Goal: Contribute content: Add original content to the website for others to see

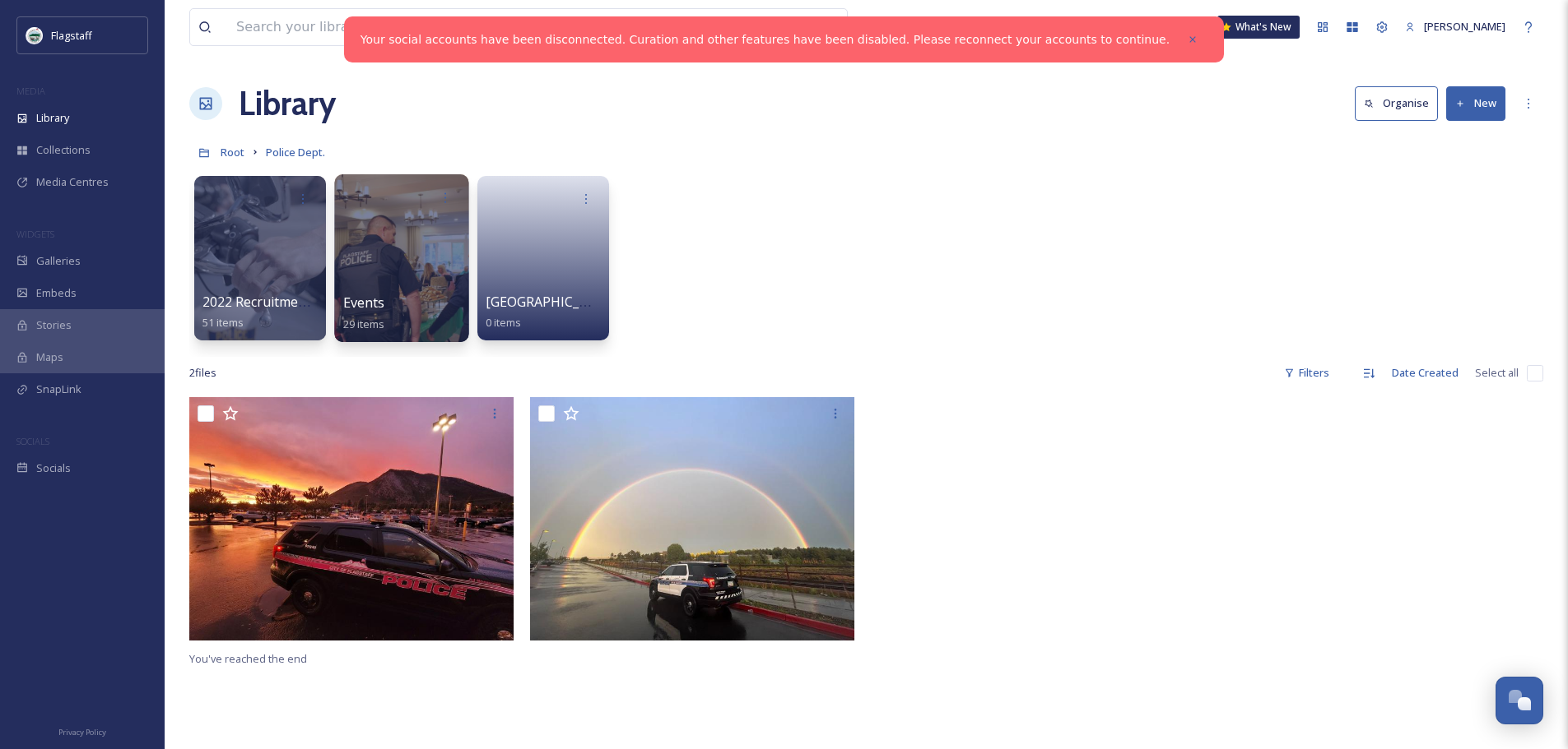
click at [431, 272] on div at bounding box center [401, 258] width 134 height 168
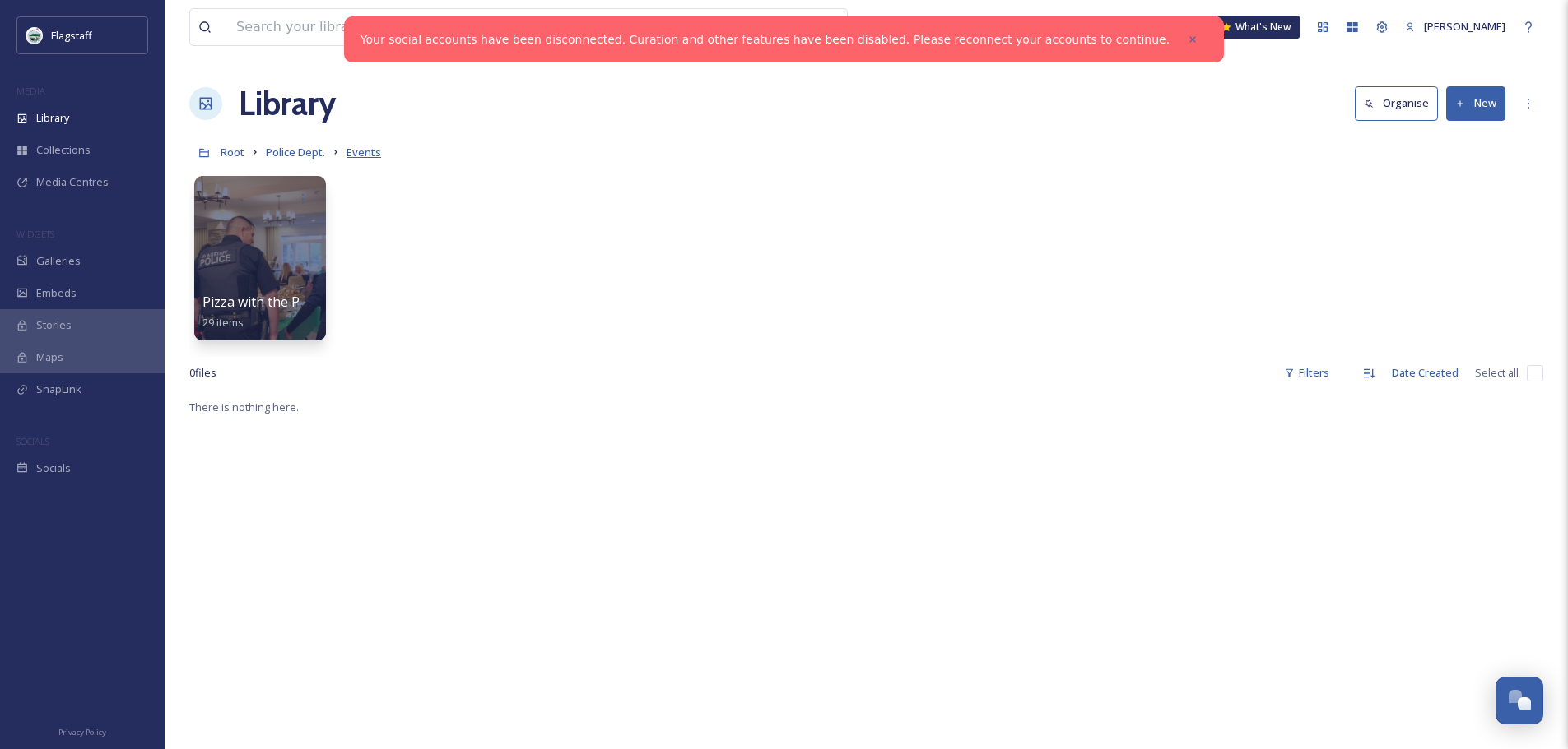
click at [350, 156] on span "Events" at bounding box center [364, 152] width 35 height 15
click at [300, 262] on div at bounding box center [259, 258] width 134 height 168
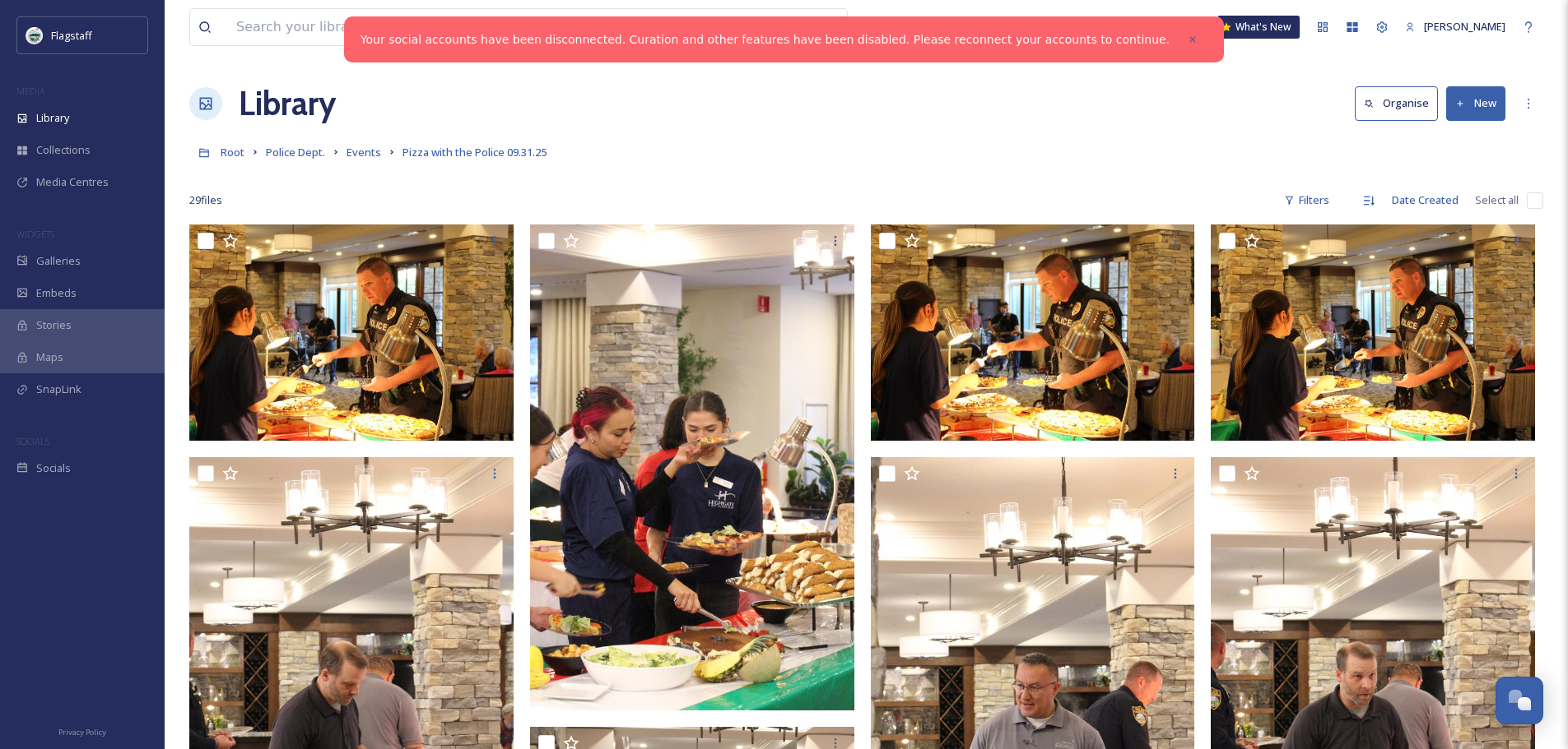
click at [1458, 104] on icon at bounding box center [1460, 103] width 5 height 5
click at [1471, 144] on span "File Upload" at bounding box center [1469, 141] width 55 height 15
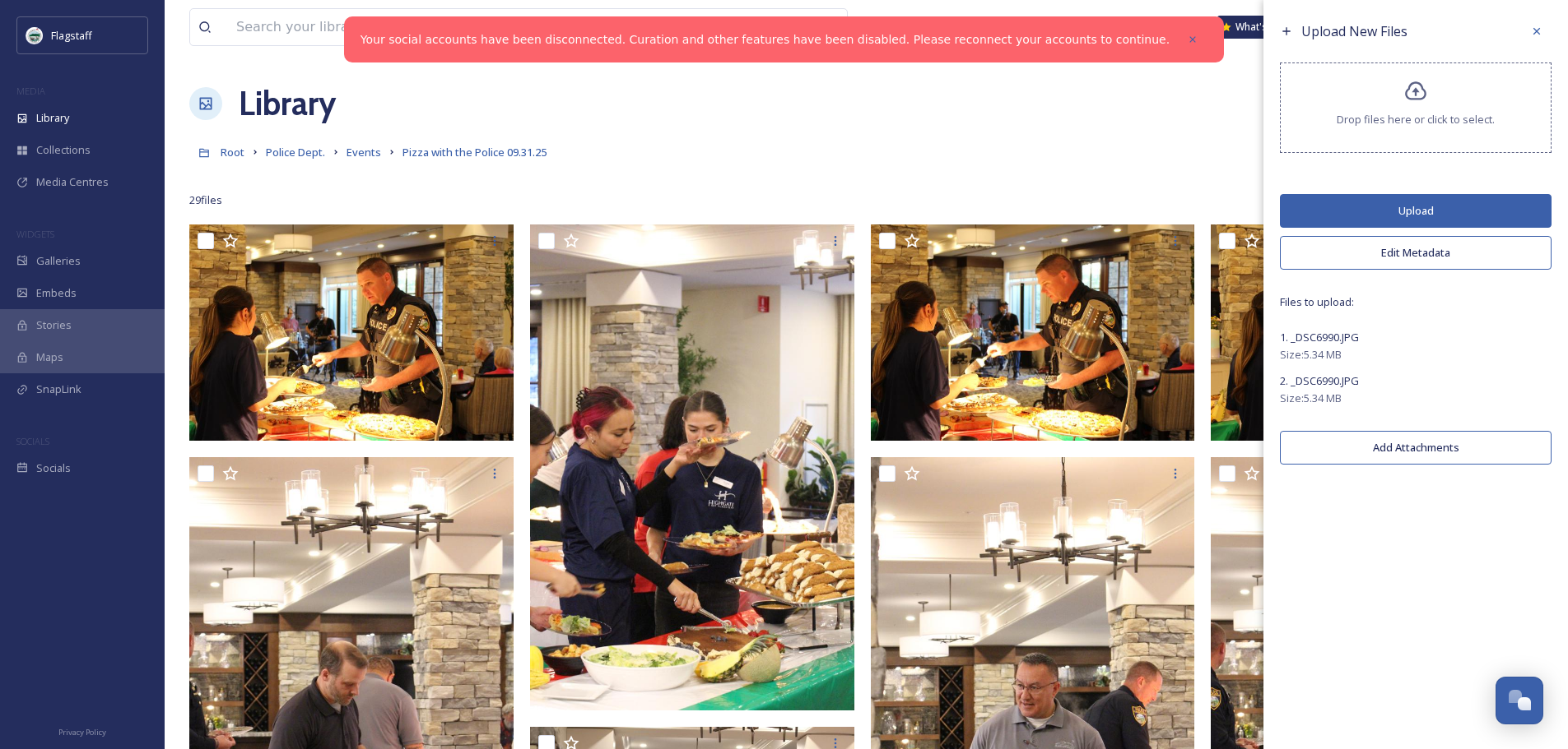
click at [1346, 382] on span "2. _DSC6990.JPG" at bounding box center [1319, 381] width 79 height 15
click at [1535, 20] on div at bounding box center [1536, 31] width 29 height 29
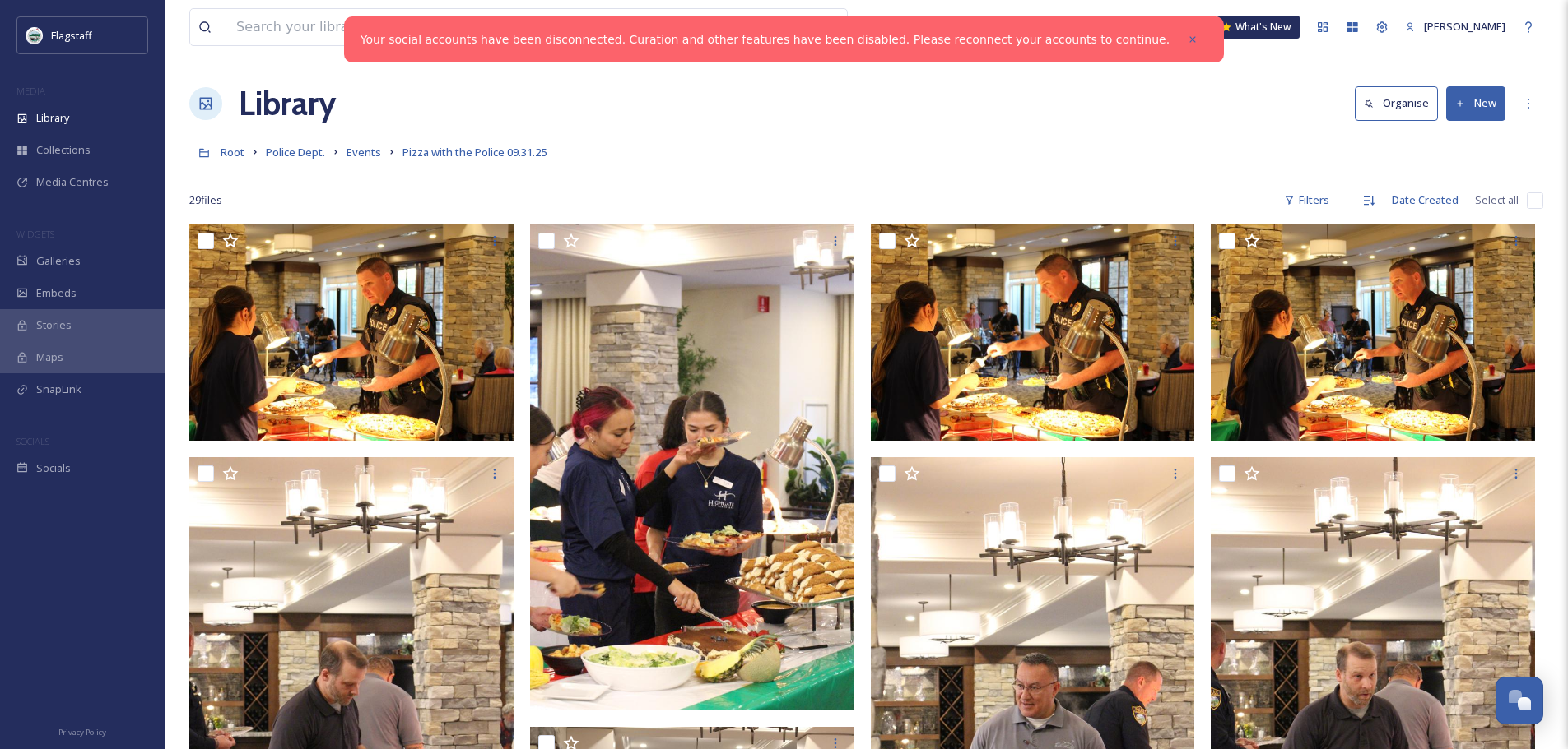
click at [1483, 109] on button "New" at bounding box center [1475, 103] width 59 height 34
click at [1479, 131] on div "File Upload" at bounding box center [1458, 141] width 93 height 32
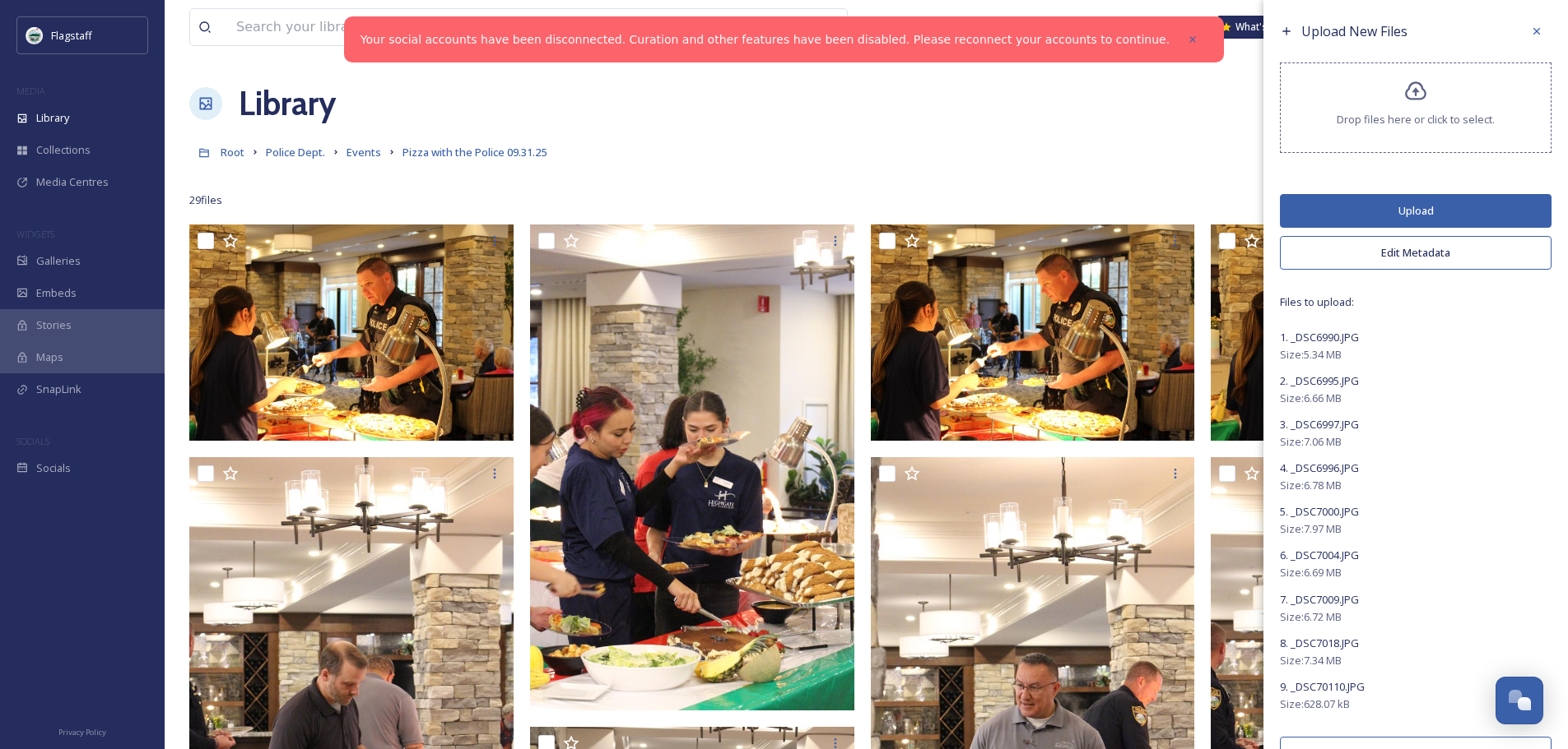
click at [1418, 247] on button "Edit Metadata" at bounding box center [1416, 252] width 272 height 34
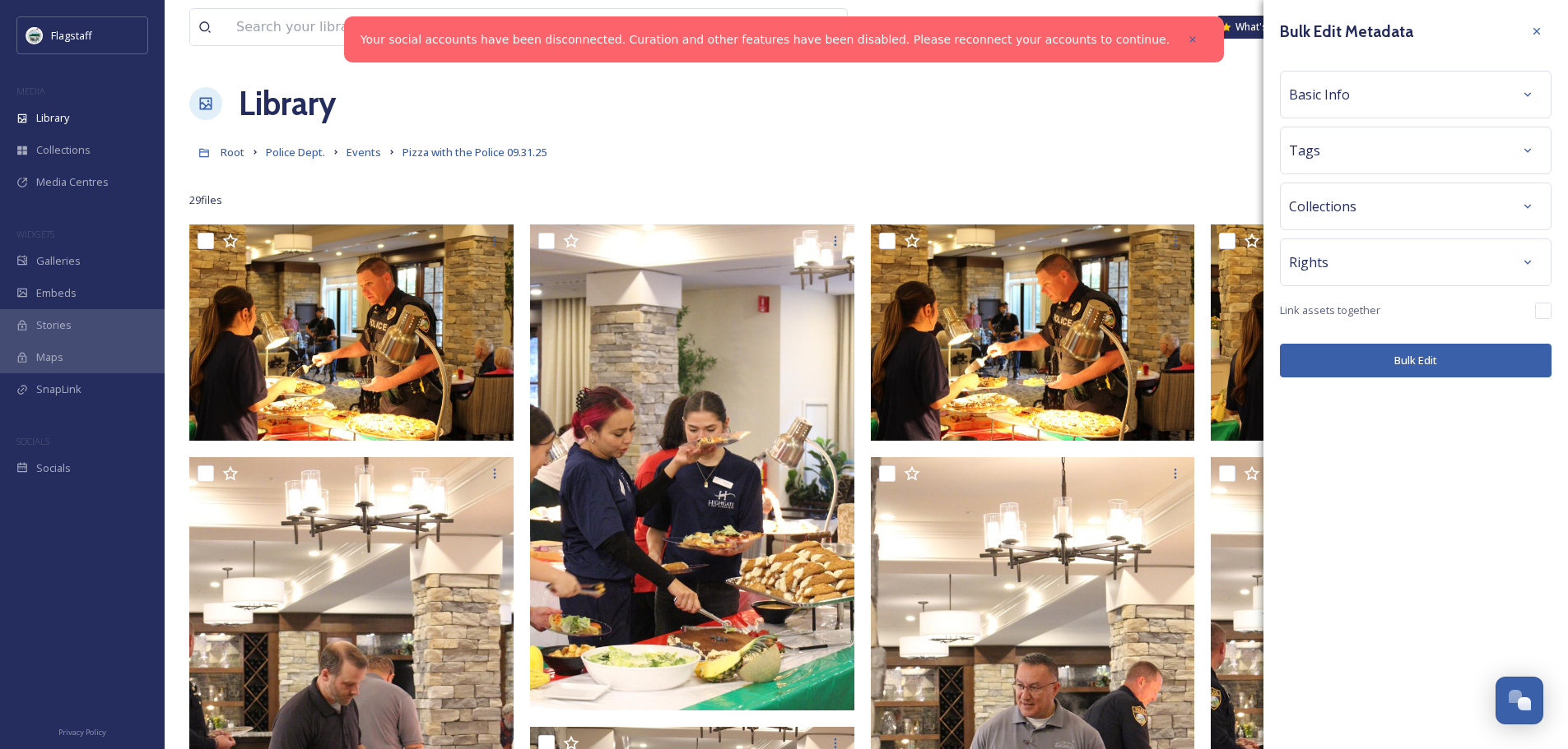
click at [1349, 140] on div "Tags" at bounding box center [1416, 150] width 253 height 29
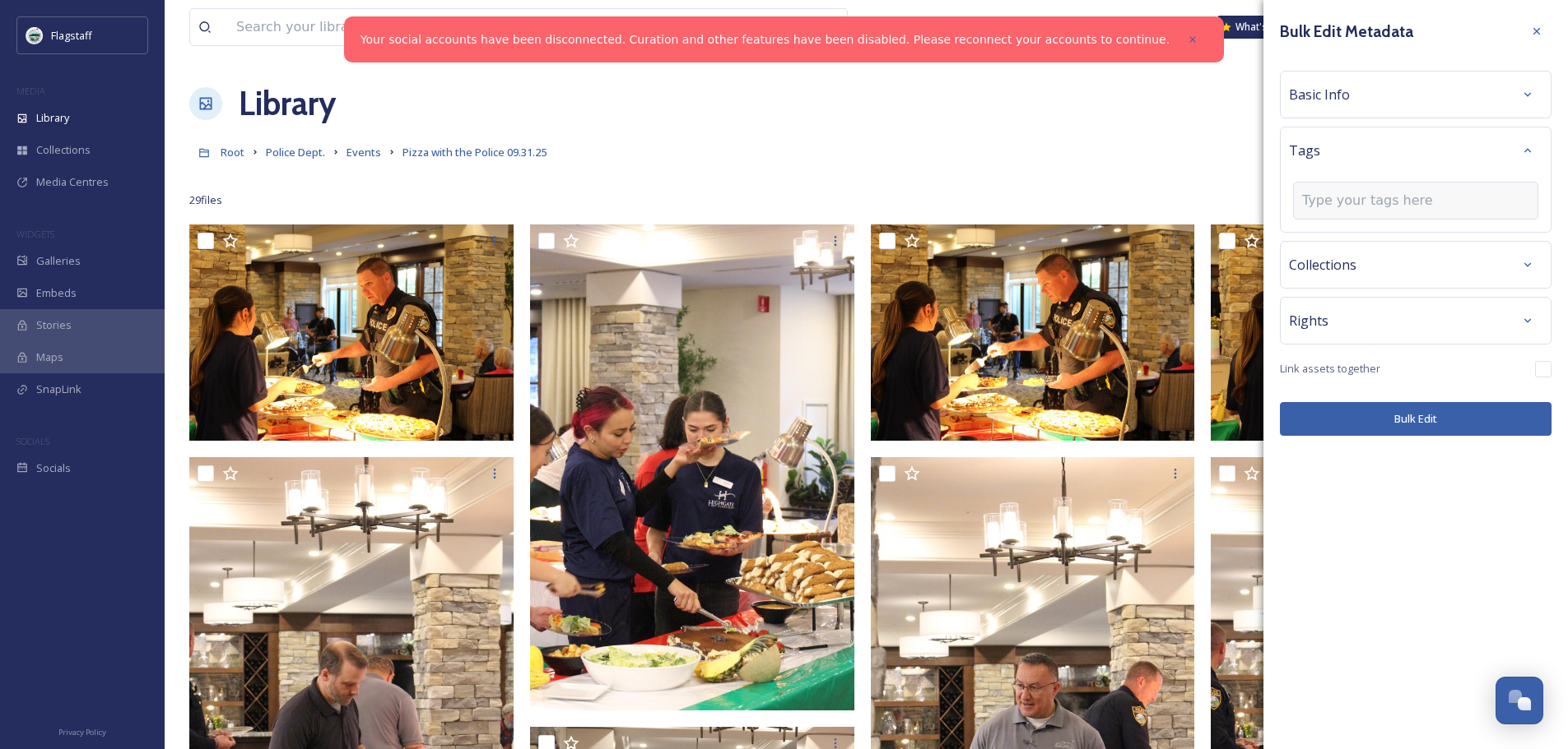
click at [1348, 198] on input at bounding box center [1384, 200] width 165 height 20
type input "Highgate Senior Living"
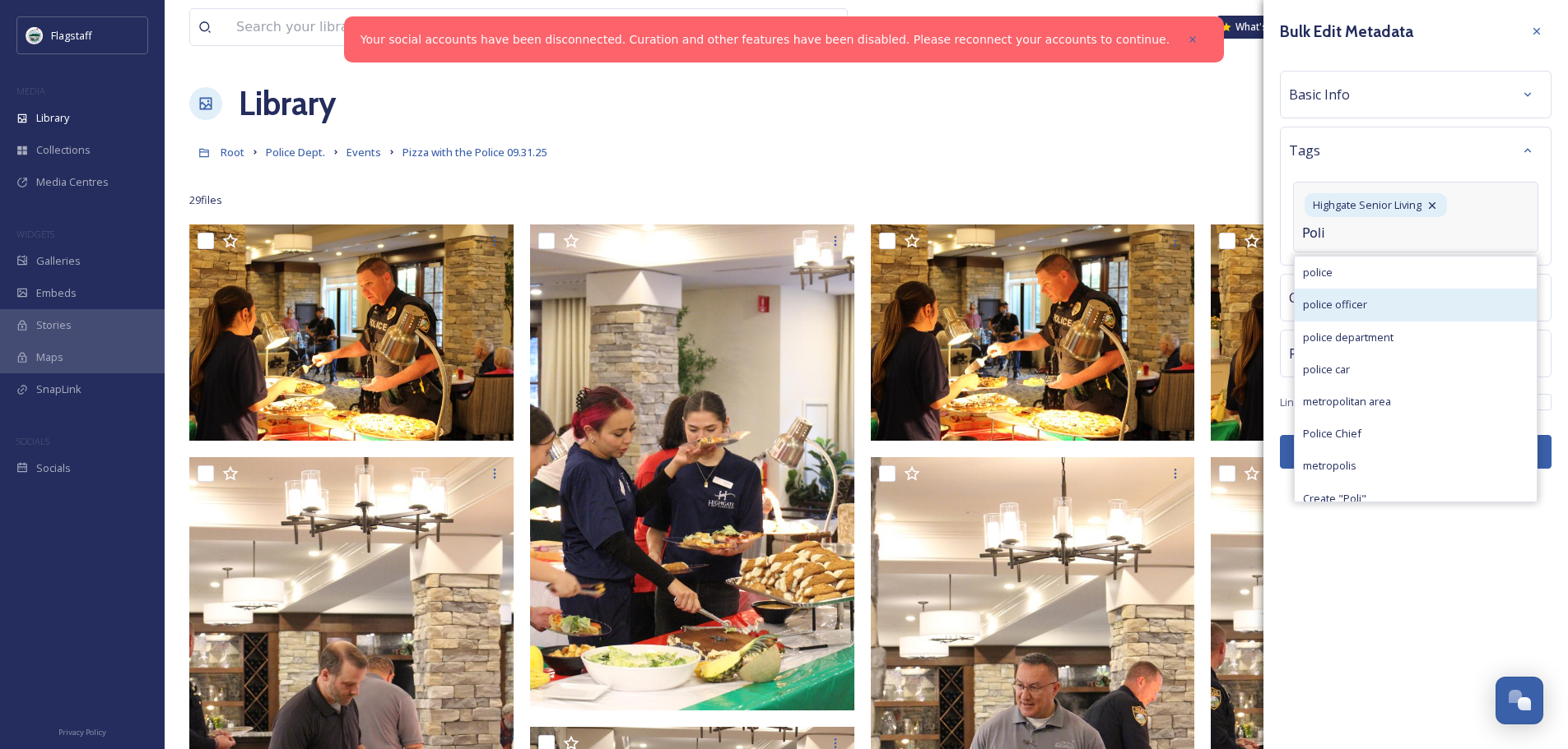
type input "Poli"
click at [1344, 303] on span "police officer" at bounding box center [1335, 304] width 64 height 15
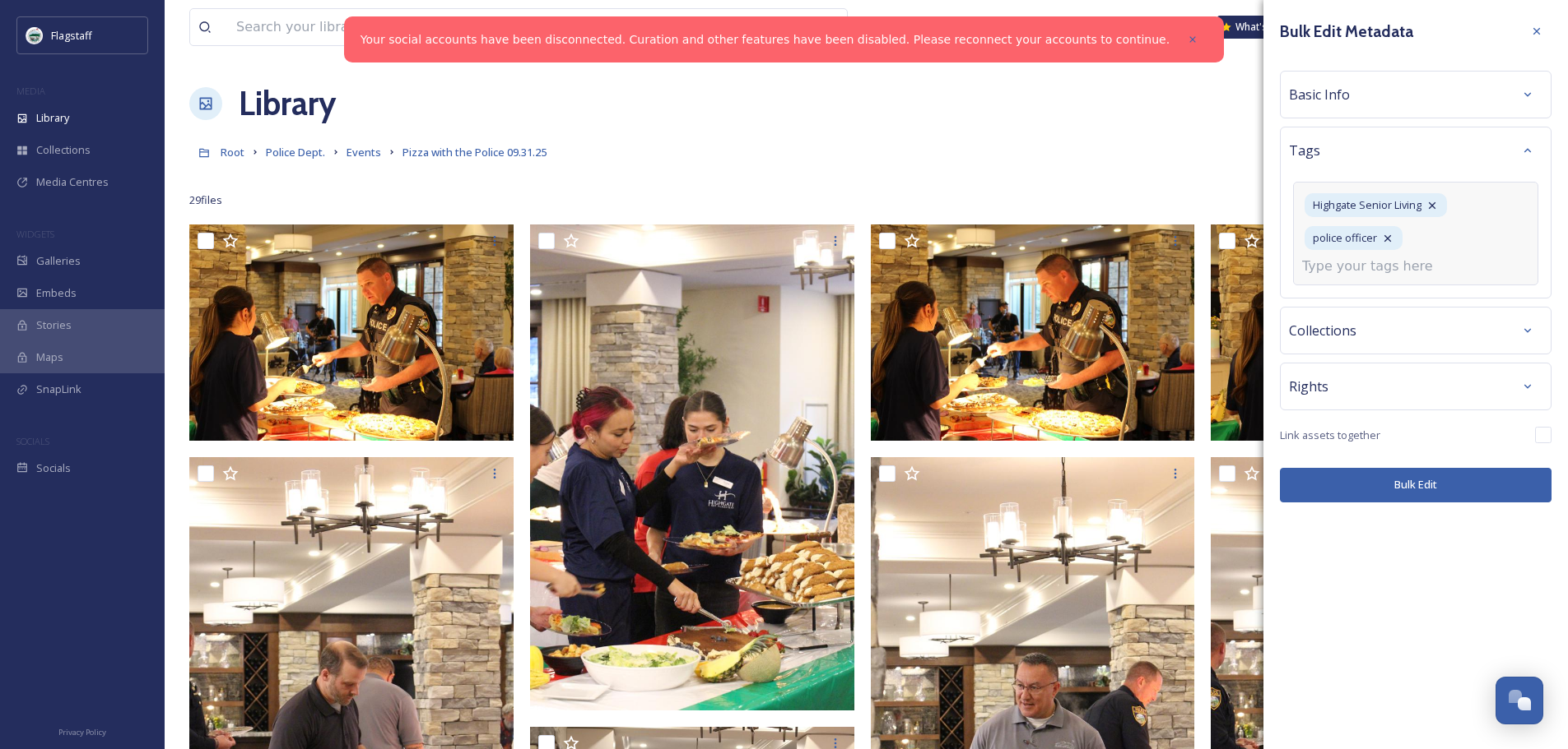
click at [1366, 267] on input at bounding box center [1384, 267] width 165 height 20
type input "PD"
click at [1353, 311] on span "Create " PD "" at bounding box center [1332, 305] width 59 height 15
click at [1347, 275] on input at bounding box center [1384, 267] width 165 height 20
type input "police"
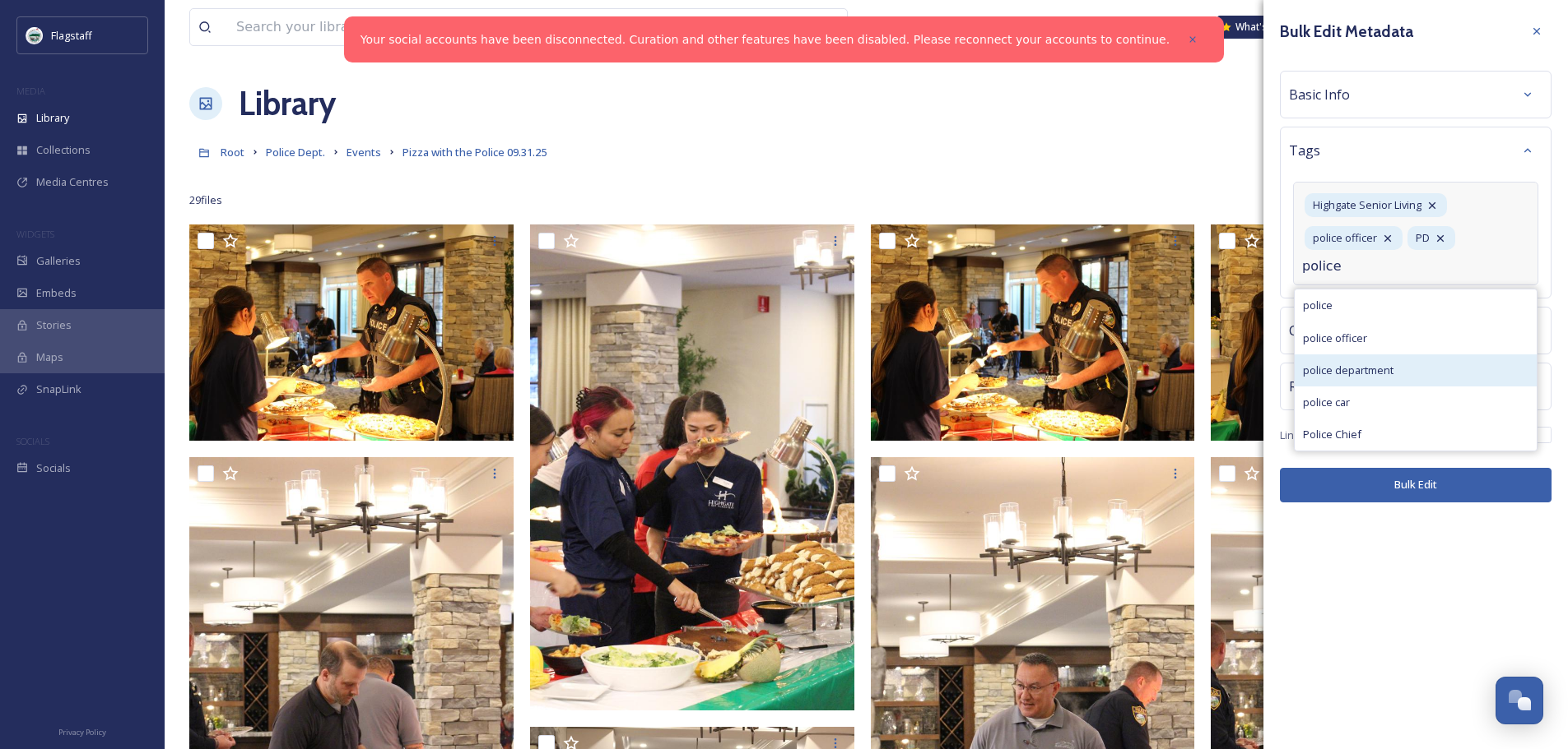
click at [1389, 363] on span "police department" at bounding box center [1347, 370] width 90 height 15
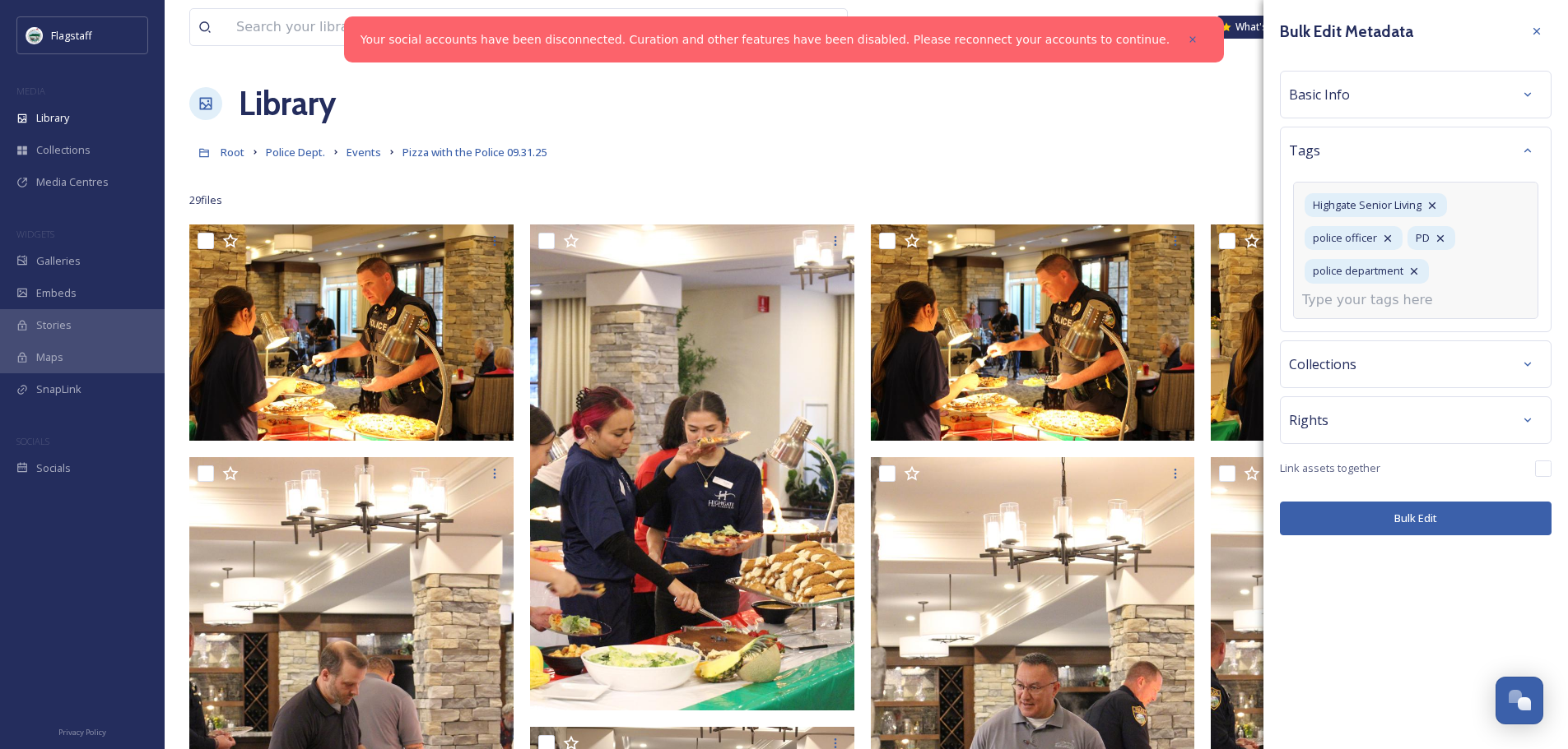
click at [1391, 300] on input at bounding box center [1384, 301] width 165 height 20
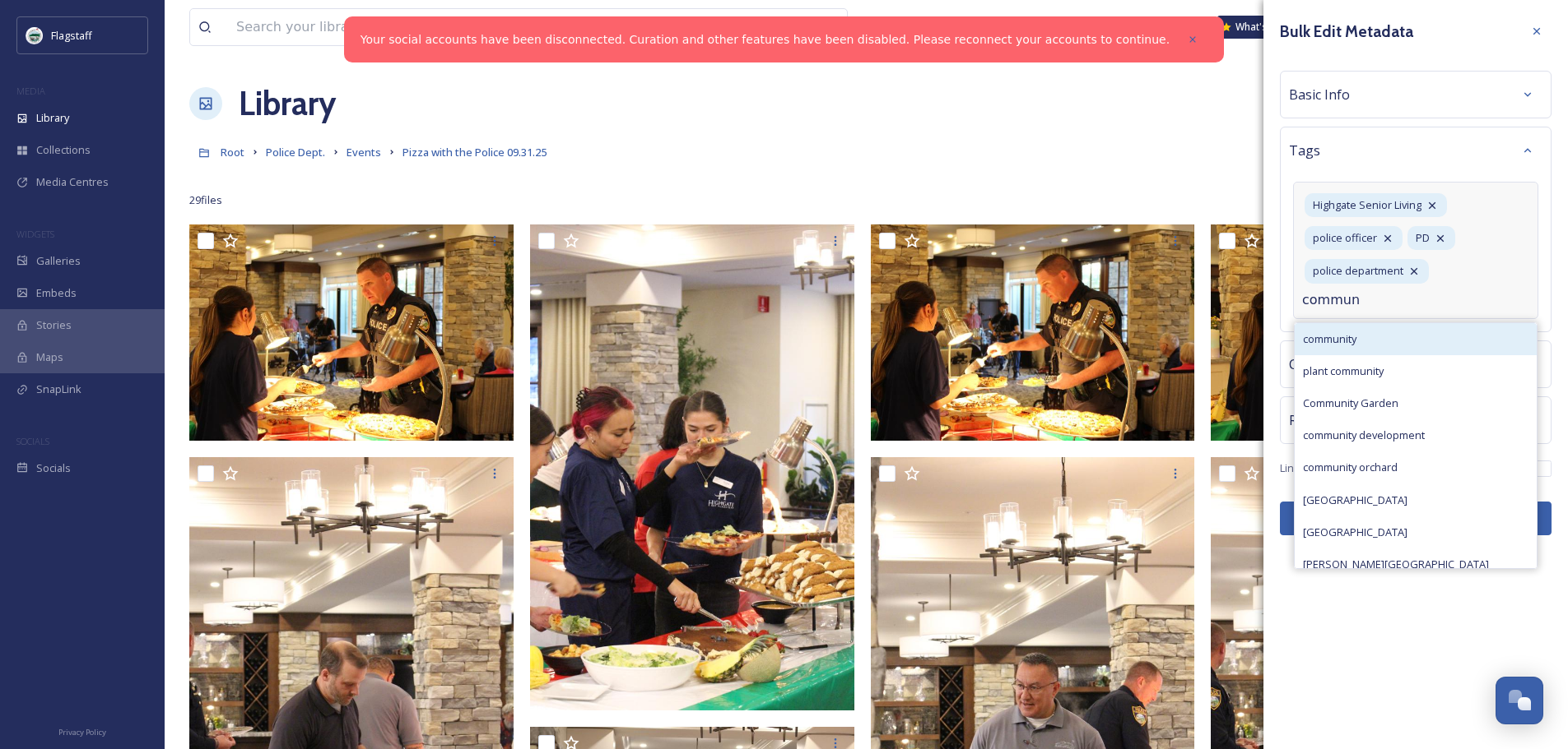
type input "commun"
click at [1387, 331] on div "community" at bounding box center [1415, 339] width 242 height 32
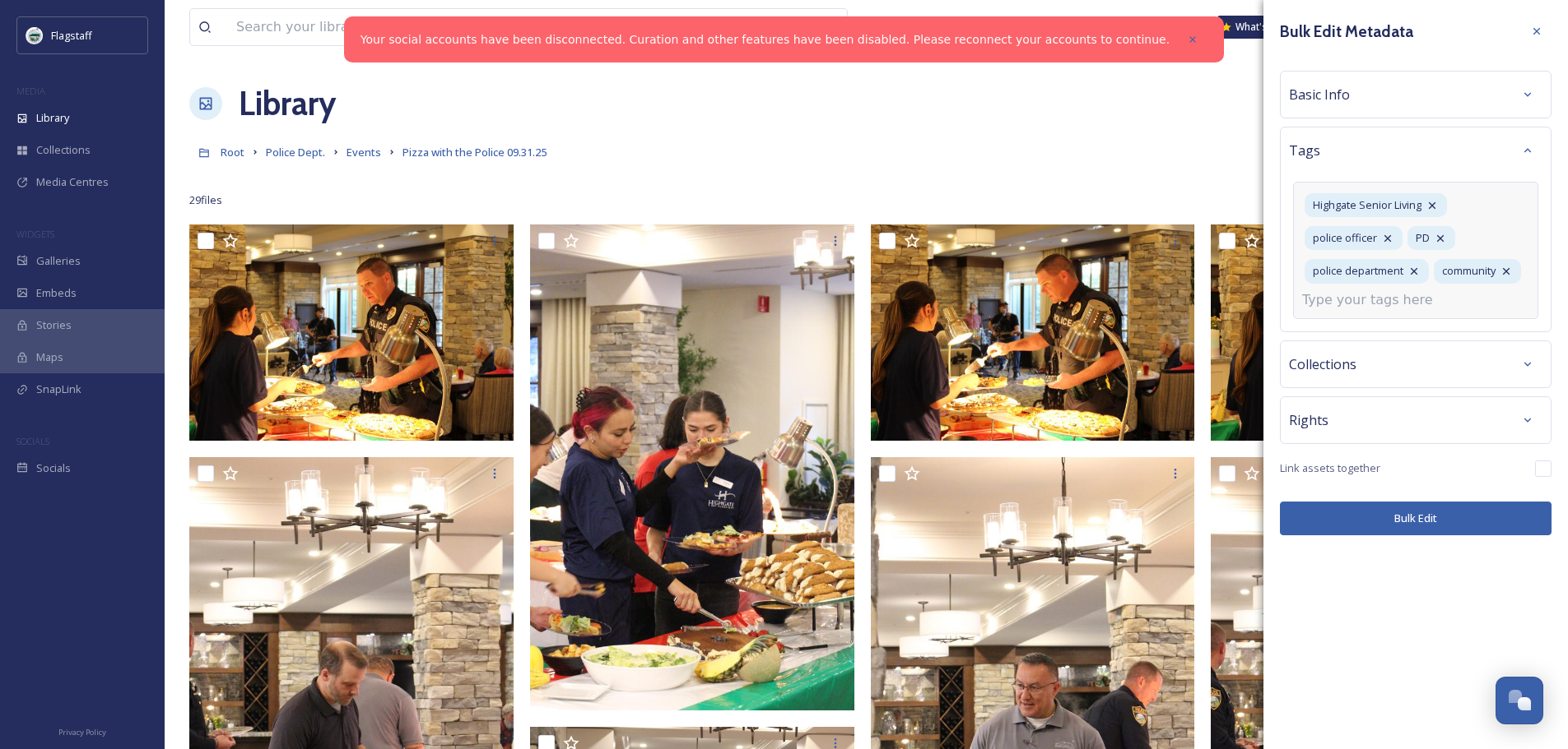
click at [1388, 305] on input at bounding box center [1384, 301] width 165 height 20
click at [1449, 524] on div "Bulk Edit Metadata Basic Info Tags Highgate Senior Living police officer PD pol…" at bounding box center [1416, 276] width 304 height 552
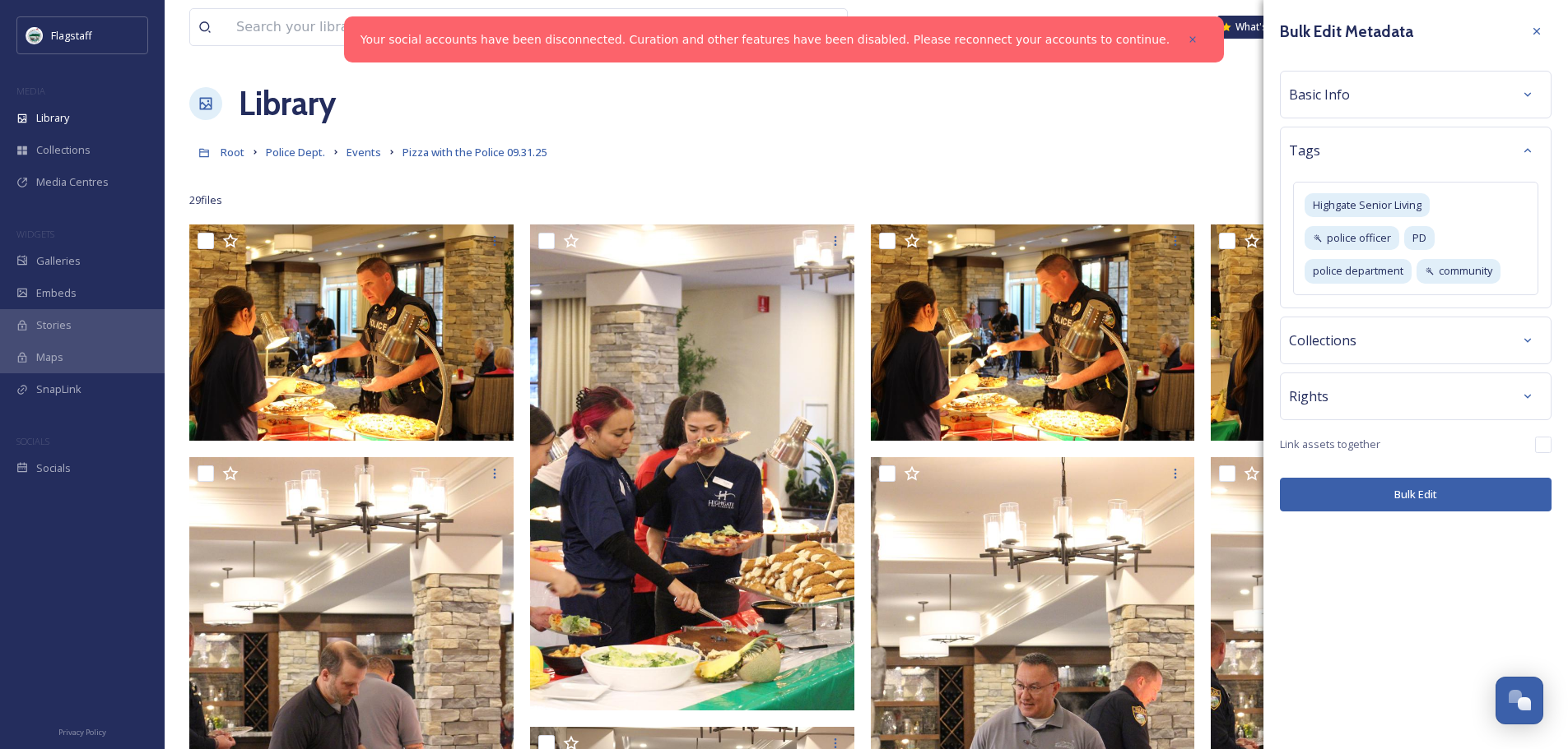
click at [1433, 498] on button "Bulk Edit" at bounding box center [1416, 494] width 272 height 34
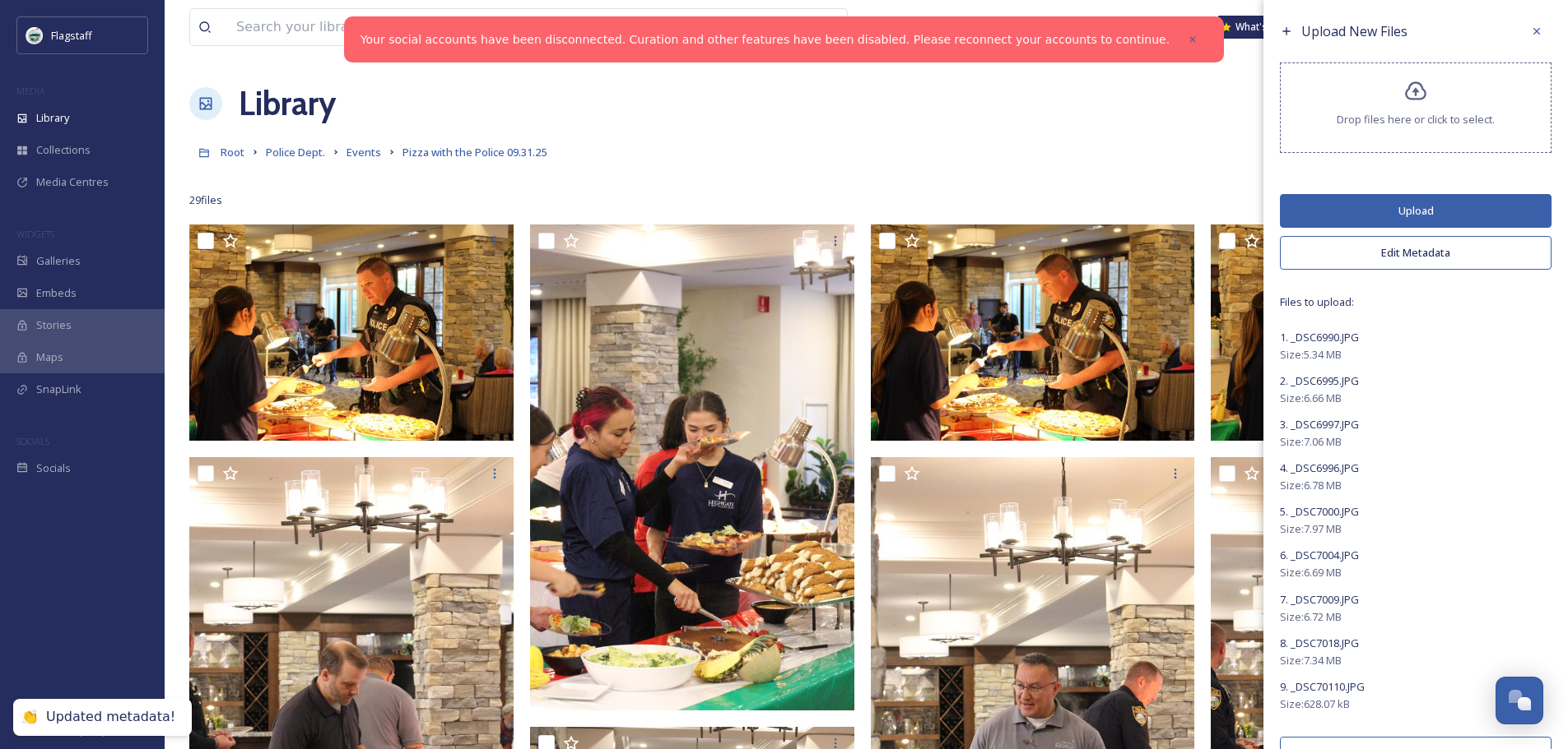
click at [1374, 203] on button "Upload" at bounding box center [1416, 210] width 272 height 34
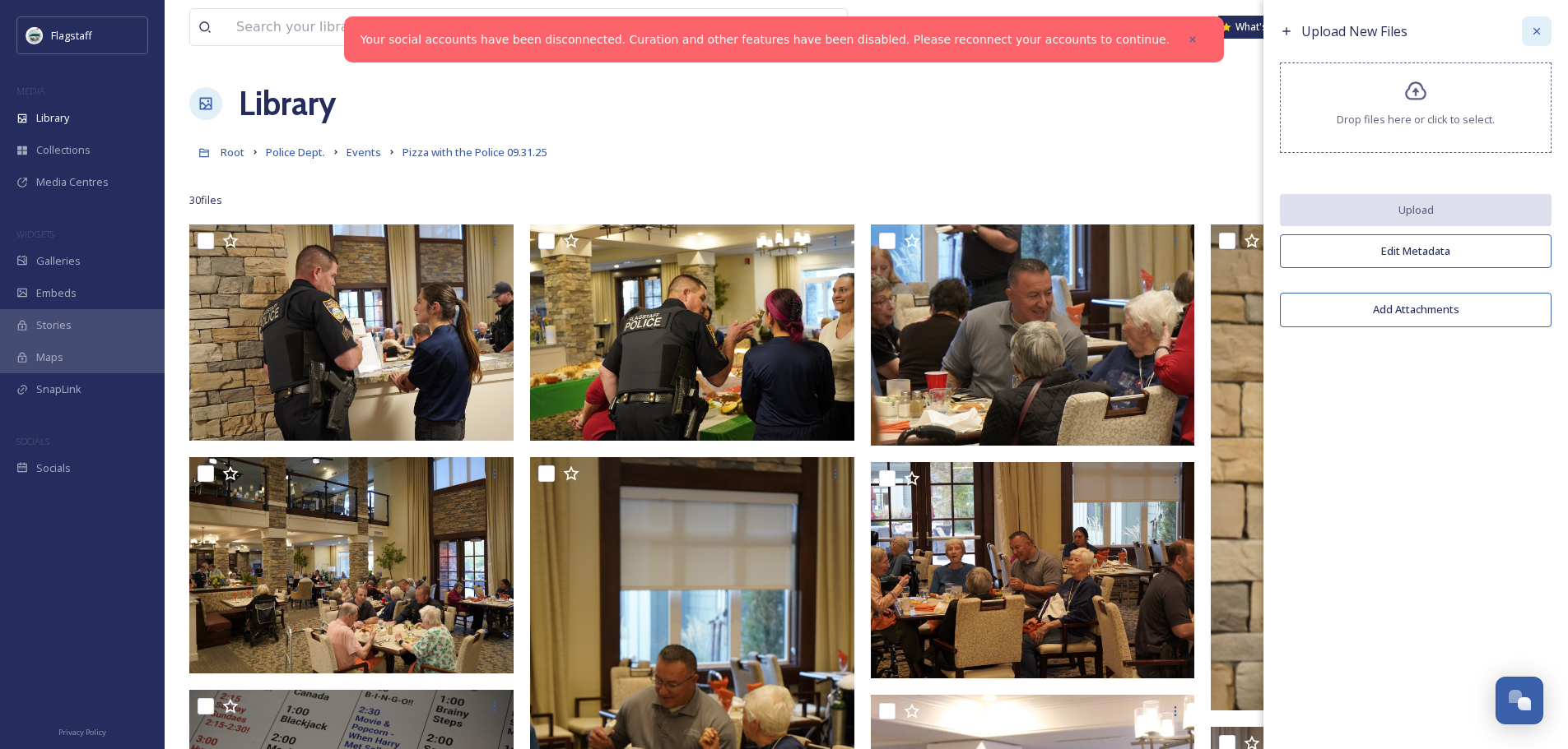
click at [1539, 30] on icon at bounding box center [1536, 31] width 13 height 13
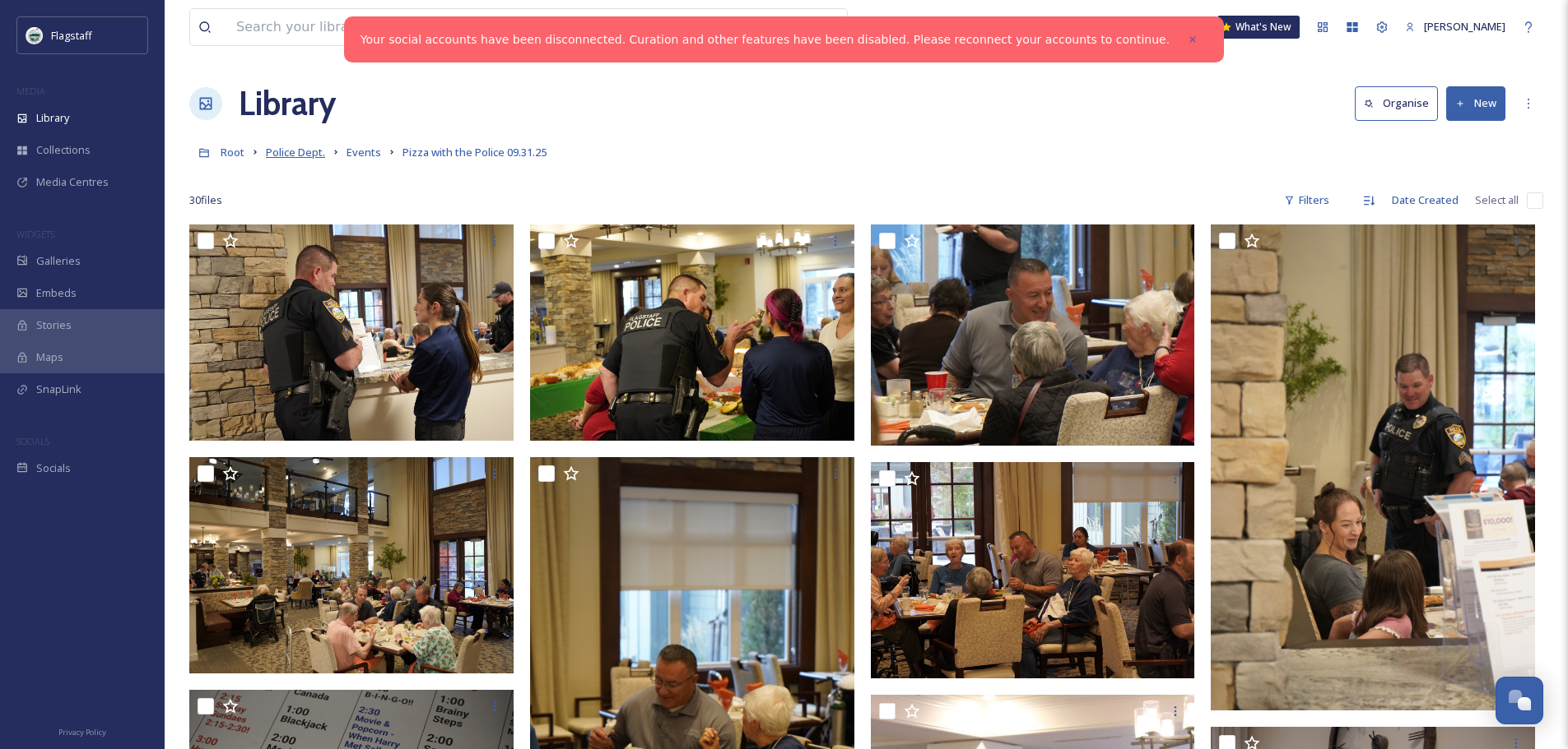
click at [283, 148] on span "Police Dept." at bounding box center [295, 152] width 59 height 15
